Goal: Information Seeking & Learning: Learn about a topic

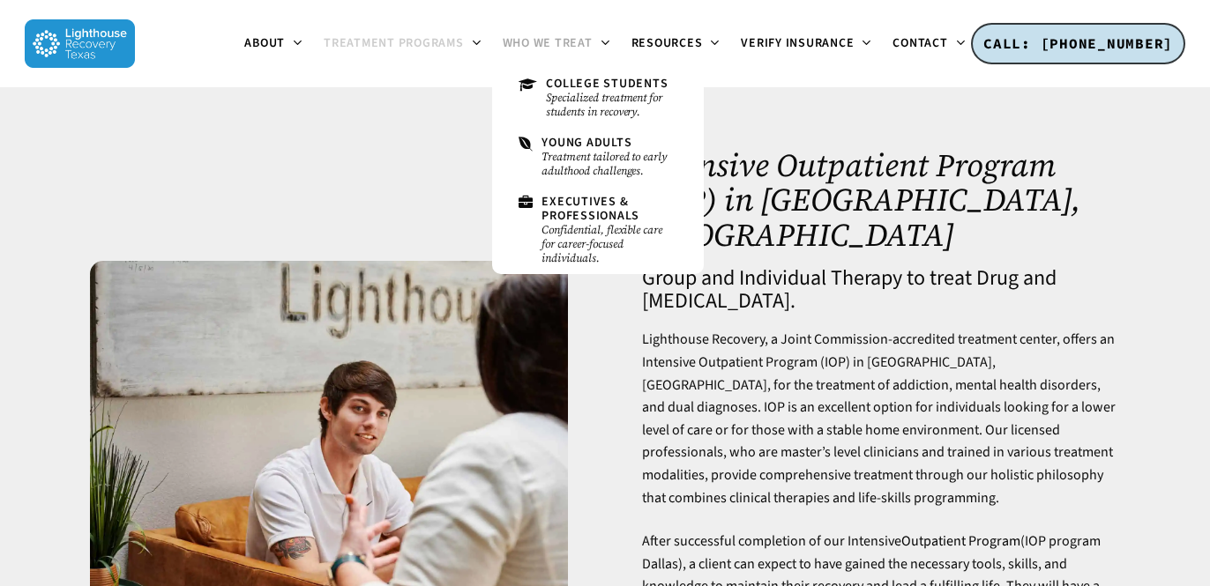
click at [583, 41] on span "Who We Treat" at bounding box center [548, 43] width 90 height 18
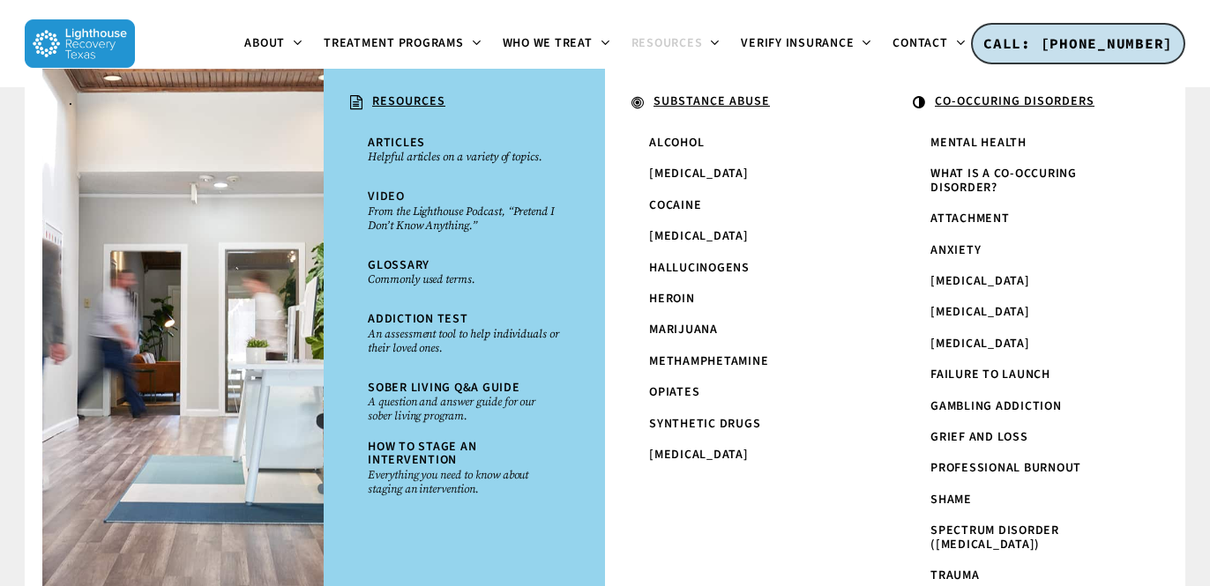
click at [661, 35] on span "Resources" at bounding box center [666, 43] width 71 height 18
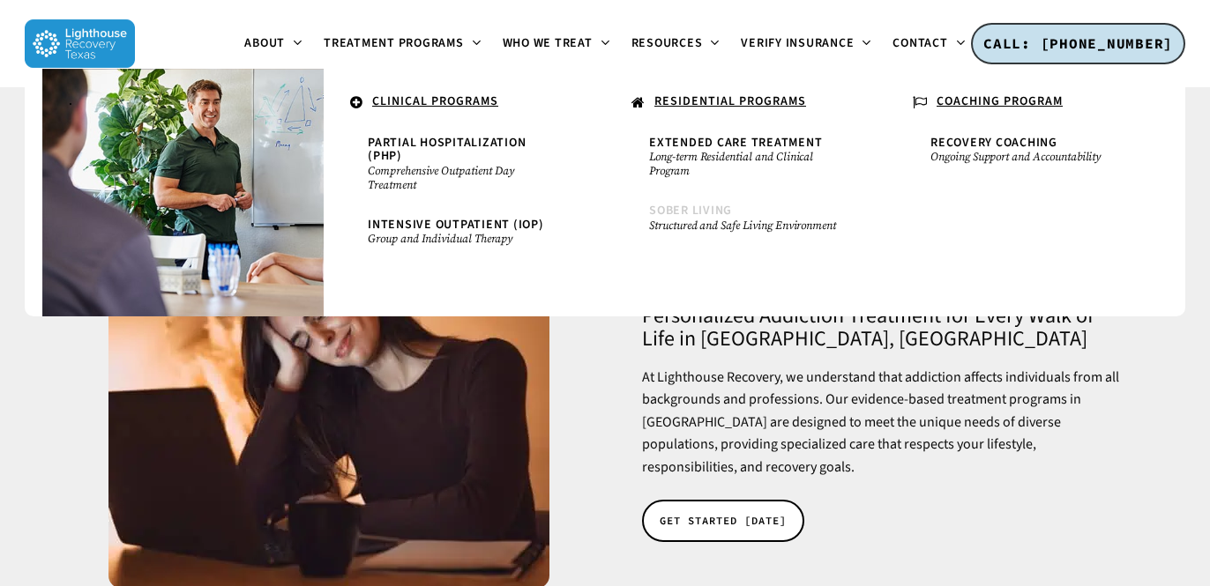
click at [685, 207] on span "Sober Living" at bounding box center [690, 211] width 83 height 18
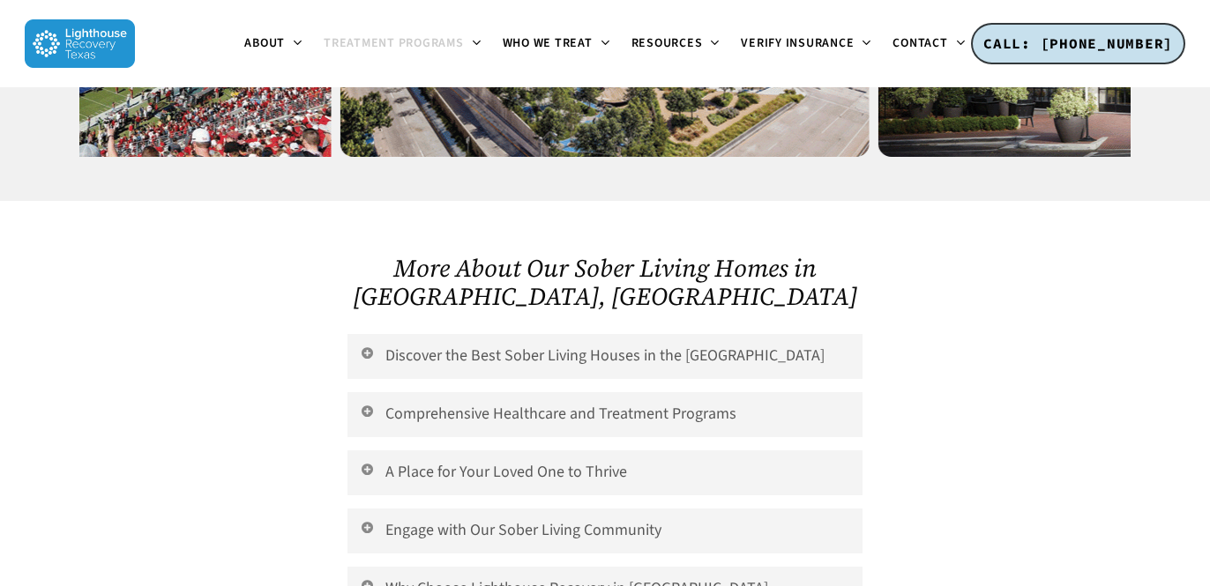
scroll to position [3509, 0]
click at [367, 345] on icon at bounding box center [367, 352] width 16 height 14
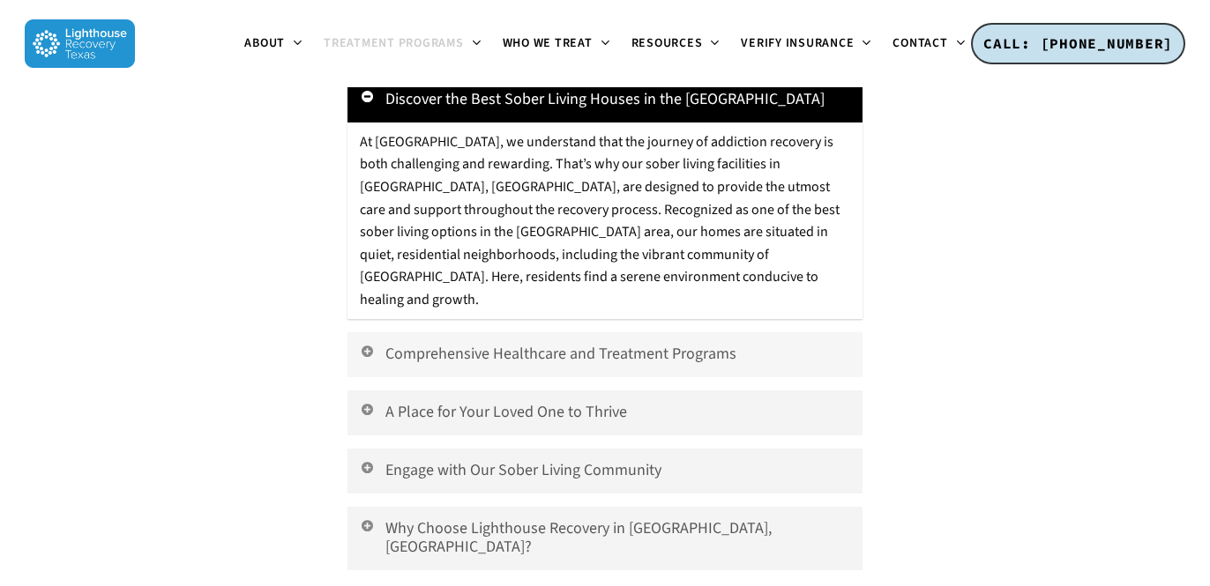
scroll to position [3771, 0]
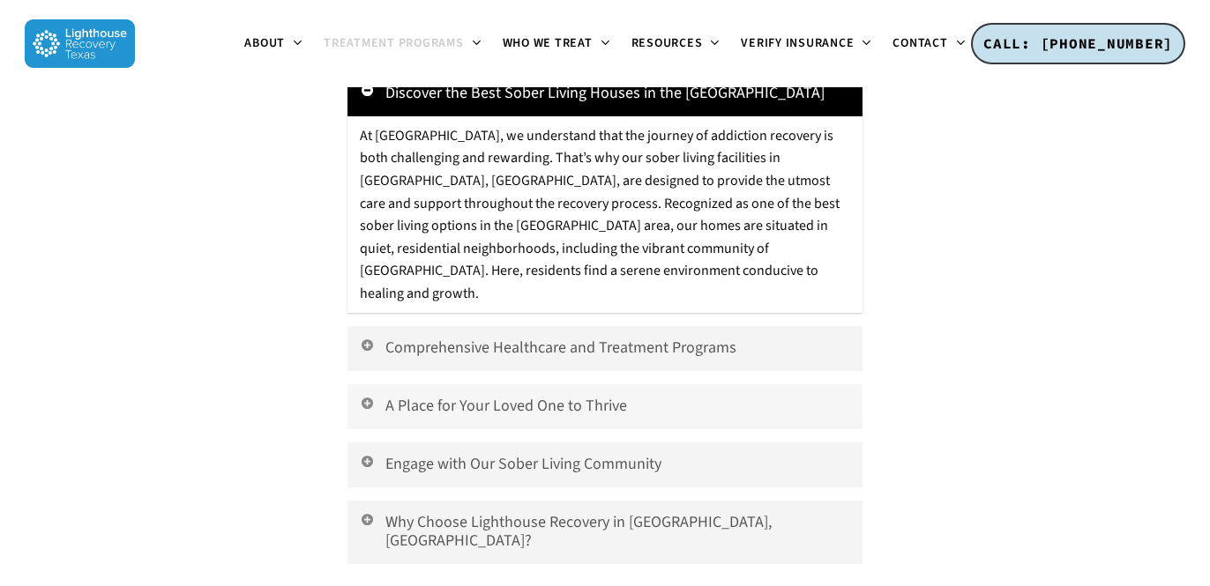
click at [365, 396] on icon at bounding box center [367, 403] width 16 height 14
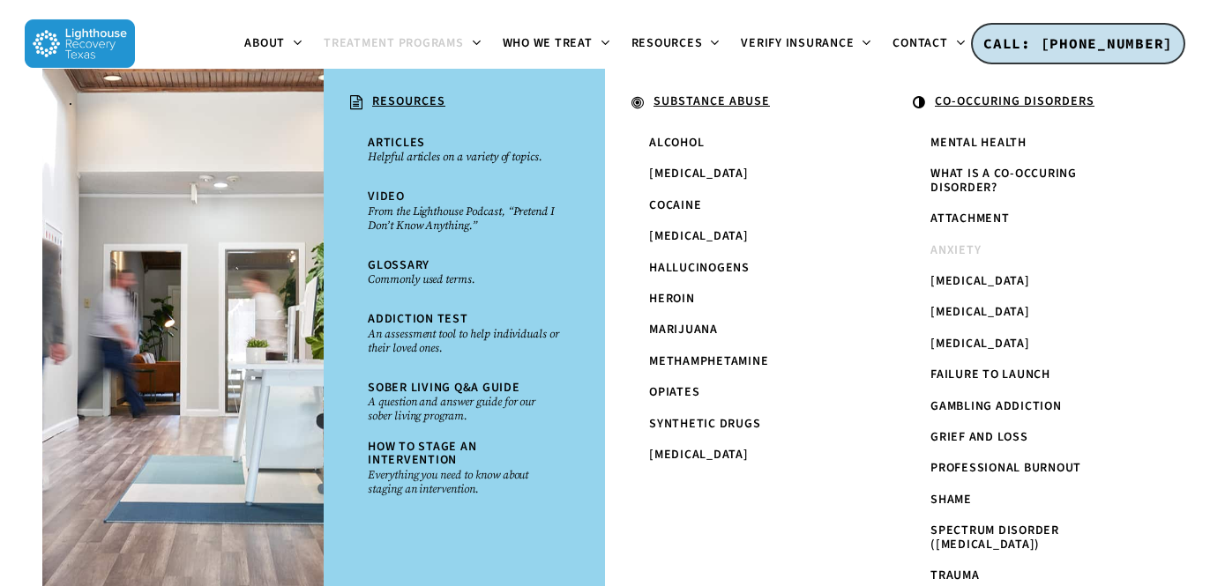
scroll to position [7643, 0]
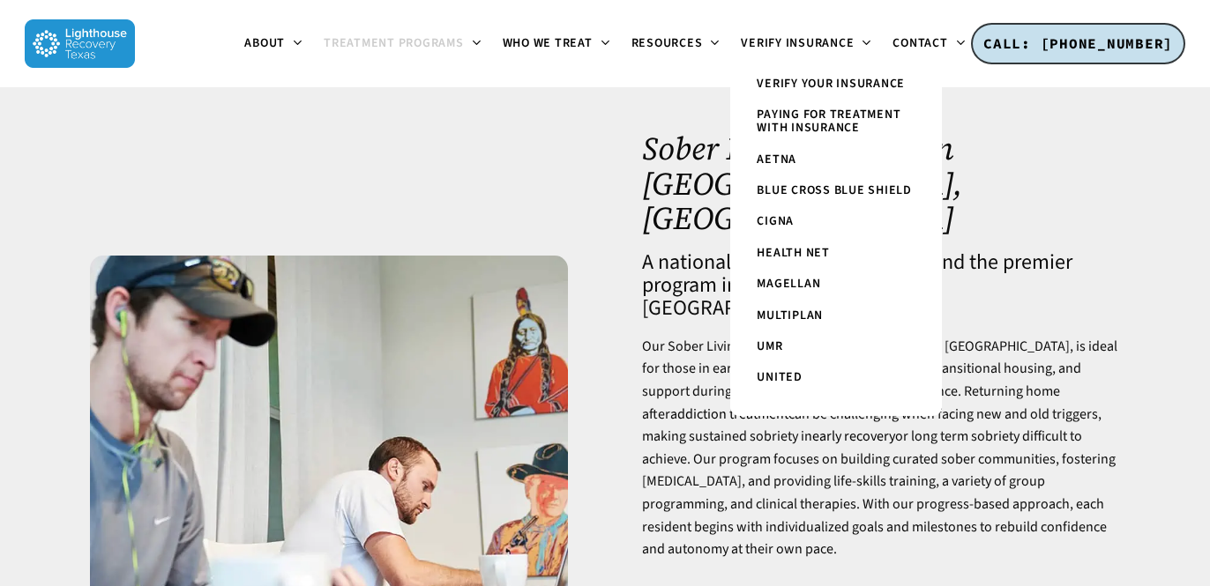
scroll to position [0, 0]
